Goal: Check status: Check status

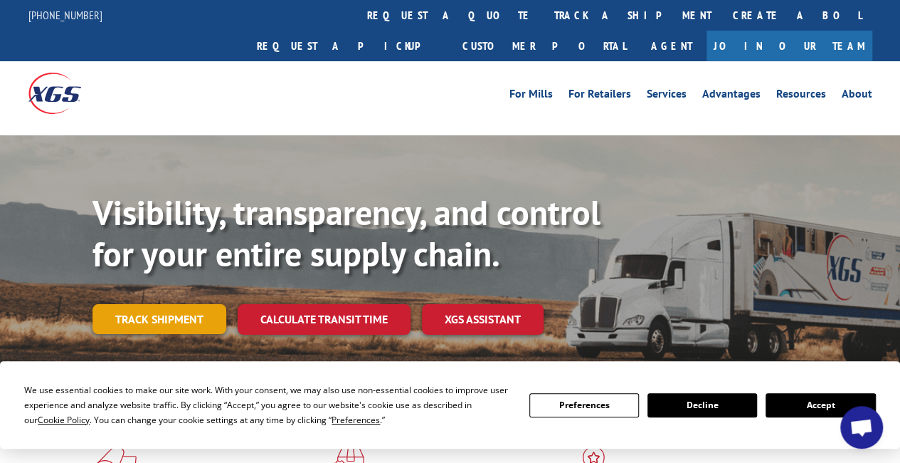
click at [174, 304] on link "Track shipment" at bounding box center [160, 319] width 134 height 30
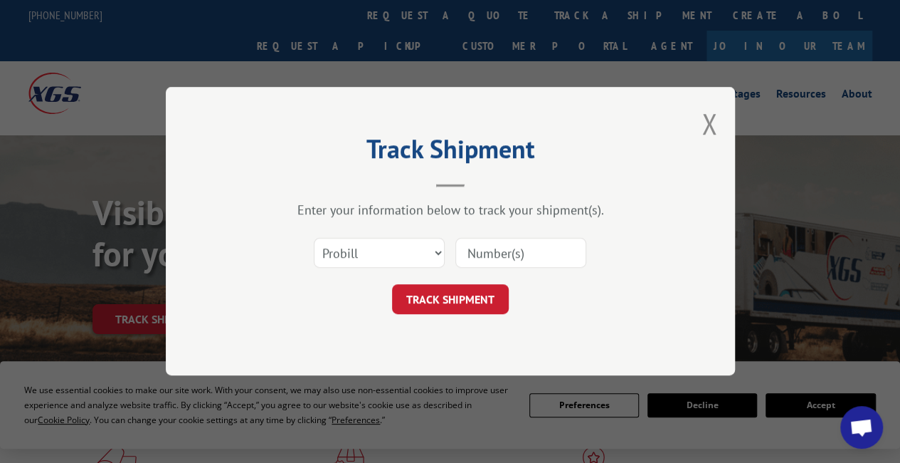
click at [495, 255] on input at bounding box center [520, 253] width 131 height 30
paste input "3341663"
type input "3341663"
click at [450, 305] on button "TRACK SHIPMENT" at bounding box center [450, 300] width 117 height 30
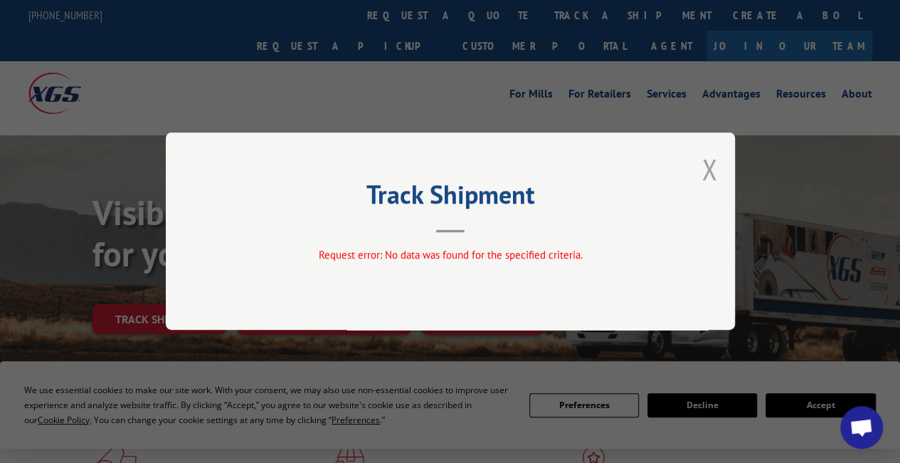
click at [707, 172] on button "Close modal" at bounding box center [710, 169] width 16 height 38
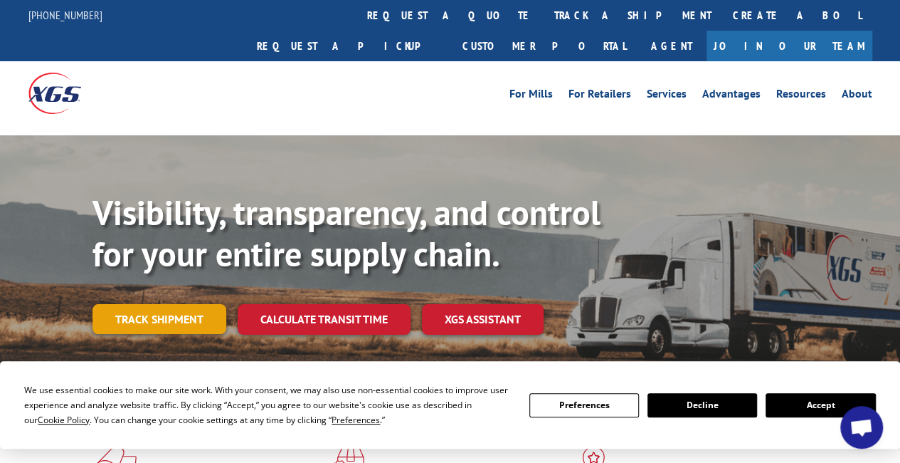
click at [117, 304] on link "Track shipment" at bounding box center [160, 319] width 134 height 30
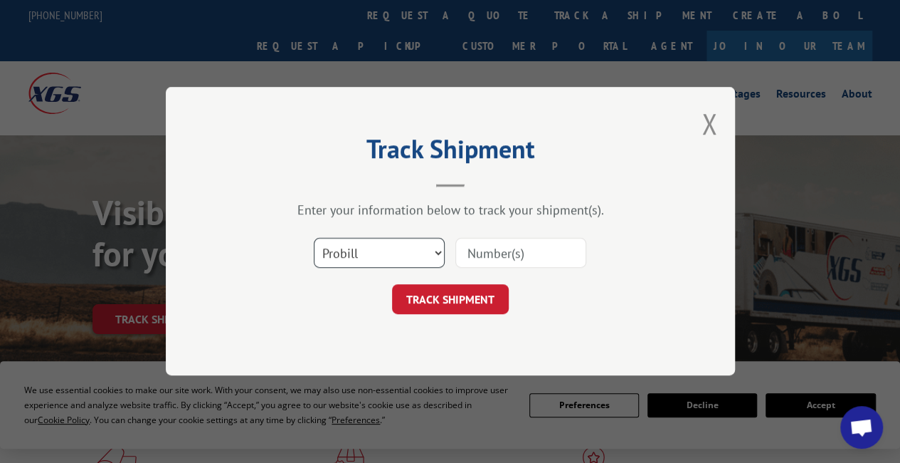
click at [438, 253] on select "Select category... Probill BOL PO" at bounding box center [379, 253] width 131 height 30
select select "bol"
click at [314, 238] on select "Select category... Probill BOL PO" at bounding box center [379, 253] width 131 height 30
click at [505, 260] on input at bounding box center [520, 253] width 131 height 30
paste input "3341663"
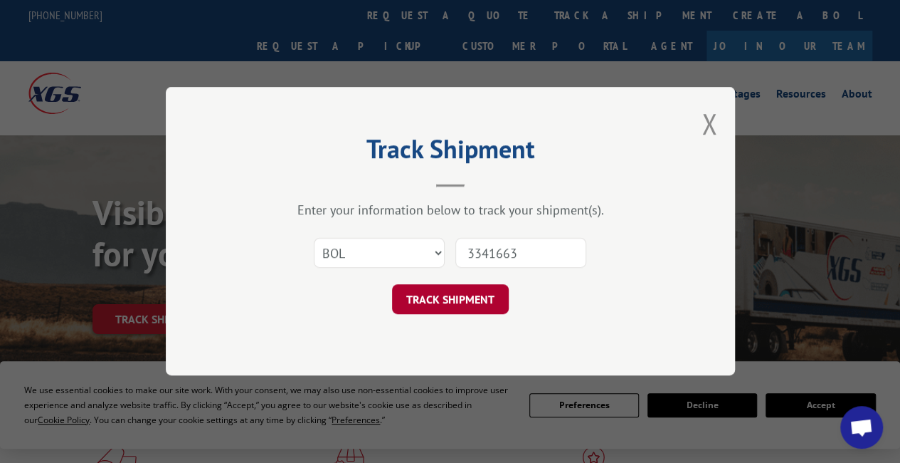
type input "3341663"
click at [454, 306] on button "TRACK SHIPMENT" at bounding box center [450, 300] width 117 height 30
